Goal: Transaction & Acquisition: Purchase product/service

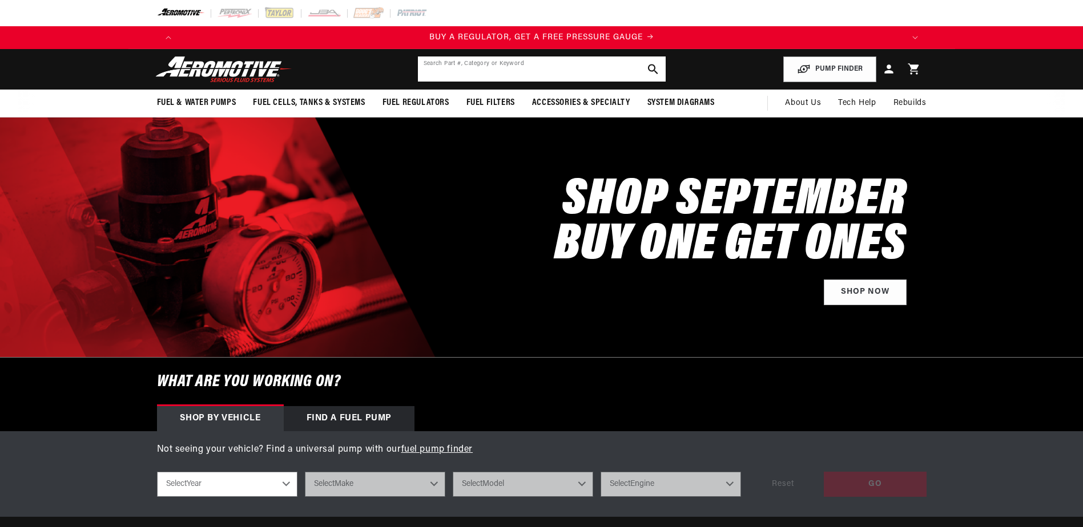
click at [498, 74] on input "text" at bounding box center [542, 68] width 248 height 25
paste input "18417"
type input "18417"
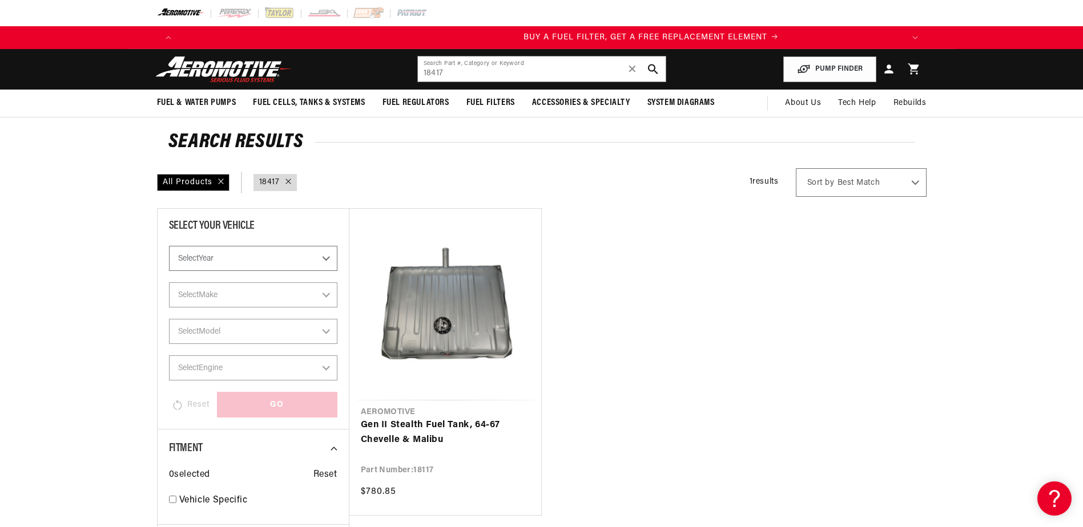
scroll to position [0, 724]
click at [414, 418] on link "Gen II Stealth Fuel Tank, 64-67 Chevelle & Malibu" at bounding box center [445, 432] width 169 height 29
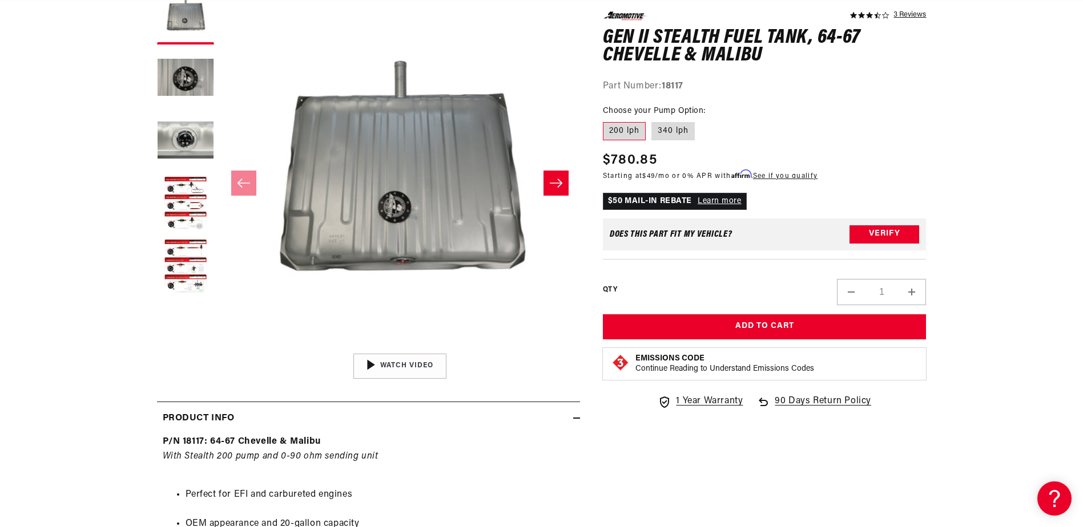
scroll to position [0, 724]
click at [667, 129] on label "340 lph" at bounding box center [672, 131] width 43 height 18
click at [652, 120] on input "340 lph" at bounding box center [651, 120] width 1 height 1
radio input "true"
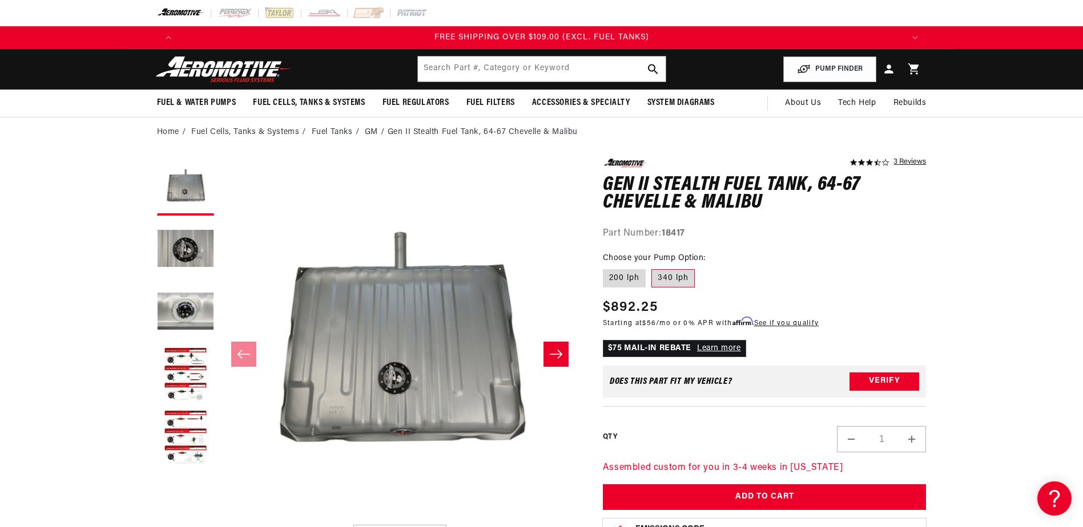
click at [267, 74] on img at bounding box center [223, 69] width 143 height 27
